Goal: Information Seeking & Learning: Understand process/instructions

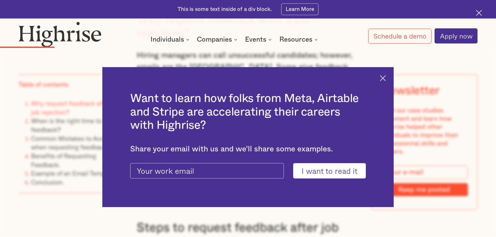
scroll to position [807, 0]
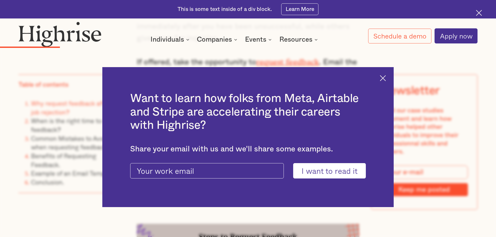
click at [386, 79] on img at bounding box center [383, 78] width 6 height 6
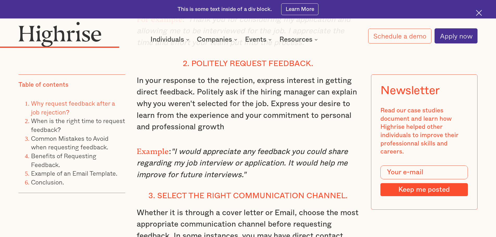
scroll to position [1302, 0]
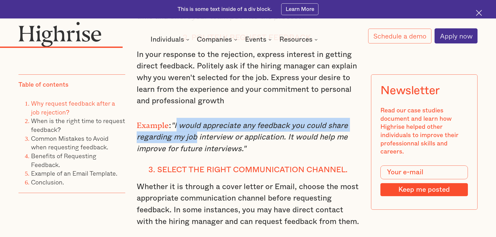
drag, startPoint x: 176, startPoint y: 127, endPoint x: 193, endPoint y: 135, distance: 18.9
click at [193, 135] on em ""I would appreciate any feedback you could share regarding my job interview or …" at bounding box center [242, 137] width 211 height 31
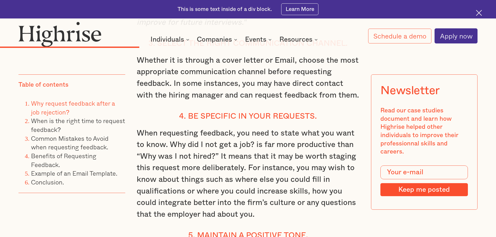
scroll to position [1354, 0]
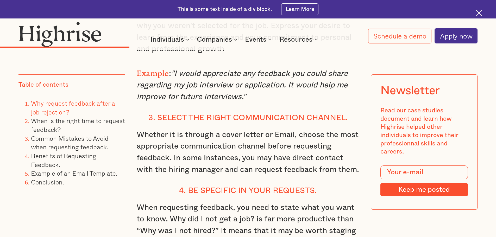
click at [205, 101] on em ""I would appreciate any feedback you could share regarding my job interview or …" at bounding box center [242, 85] width 211 height 31
drag, startPoint x: 176, startPoint y: 77, endPoint x: 285, endPoint y: 103, distance: 111.8
click at [285, 103] on p "Example : "I would appreciate any feedback you could share regarding my job int…" at bounding box center [248, 84] width 223 height 37
copy em "would appreciate any feedback you could share regarding my job interview or app…"
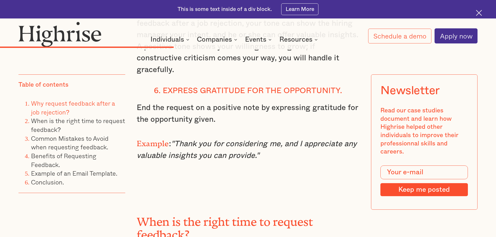
scroll to position [1666, 0]
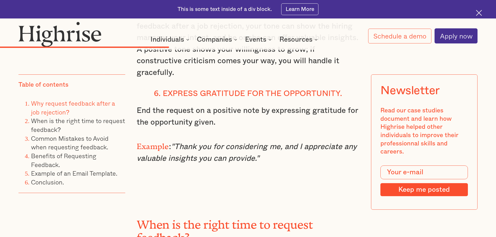
drag, startPoint x: 178, startPoint y: 140, endPoint x: 261, endPoint y: 151, distance: 83.6
click at [261, 151] on p "Example : "Thank you for considering me, and I appreciate any valuable insights…" at bounding box center [248, 151] width 223 height 25
drag, startPoint x: 259, startPoint y: 154, endPoint x: 176, endPoint y: 140, distance: 84.3
click at [176, 140] on p "Example : "Thank you for considering me, and I appreciate any valuable insights…" at bounding box center [248, 151] width 223 height 25
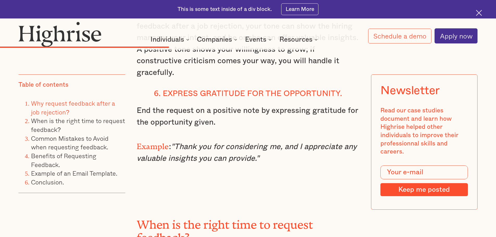
copy em "Thank you for considering me, and I appreciate any valuable insights you can pr…"
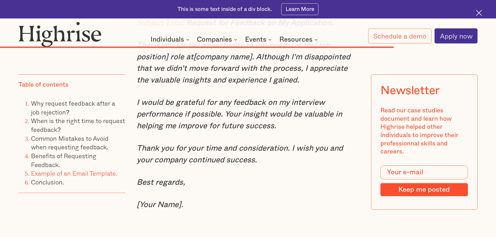
scroll to position [3462, 0]
